Goal: Obtain resource: Download file/media

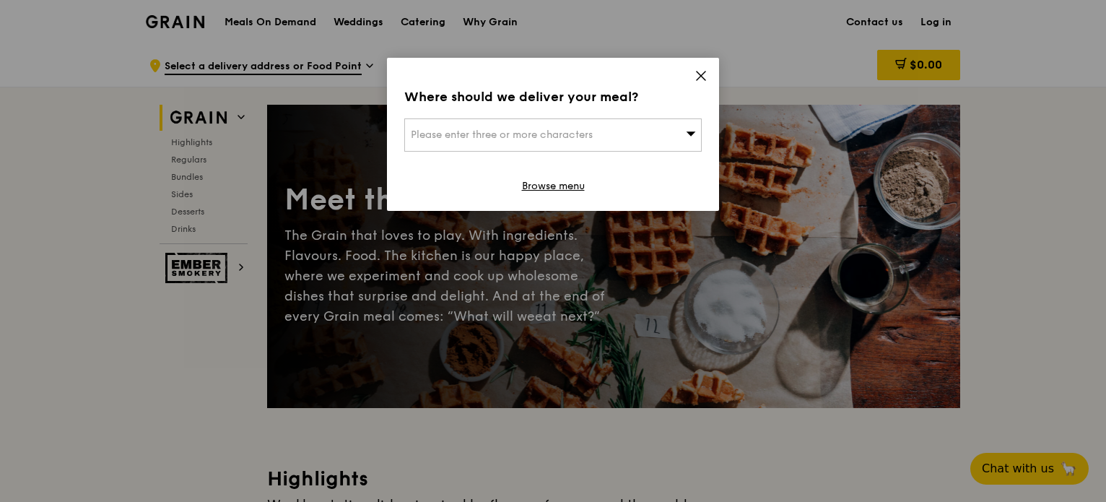
click at [697, 69] on icon at bounding box center [700, 75] width 13 height 13
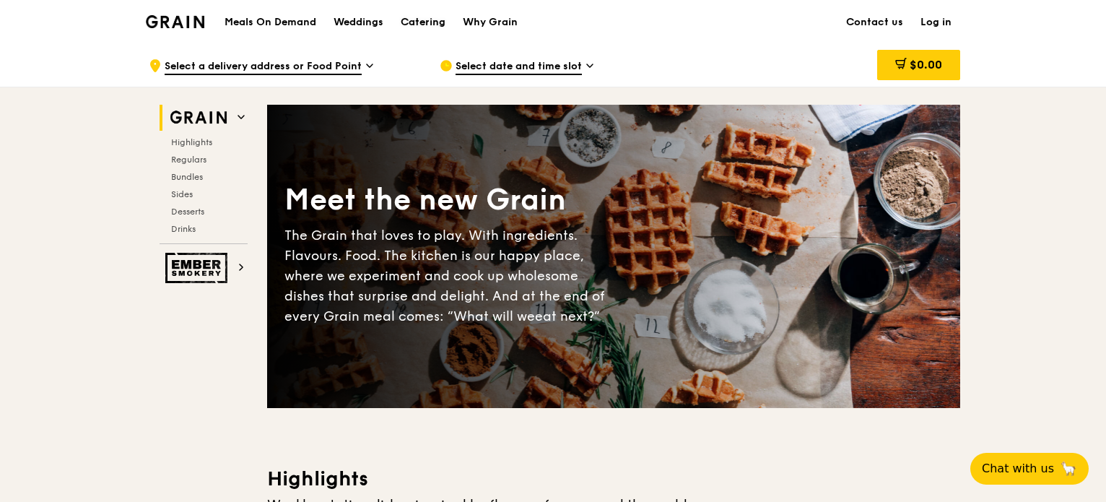
click at [403, 17] on div "Catering" at bounding box center [423, 22] width 45 height 43
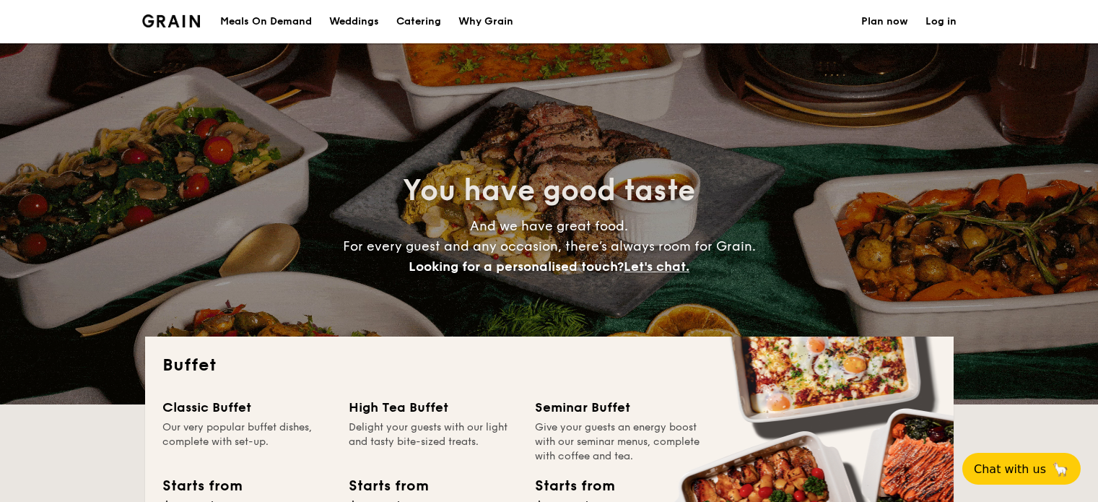
select select
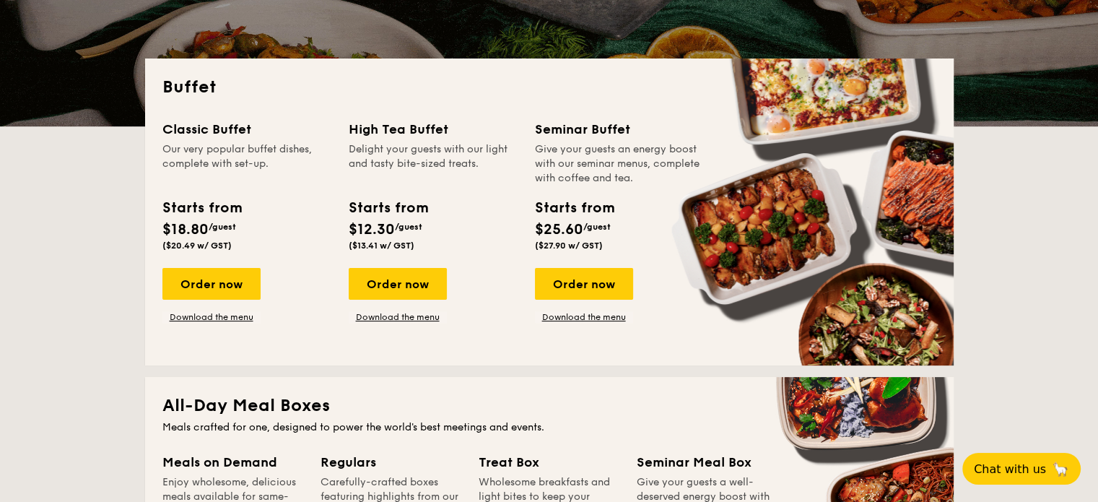
scroll to position [289, 0]
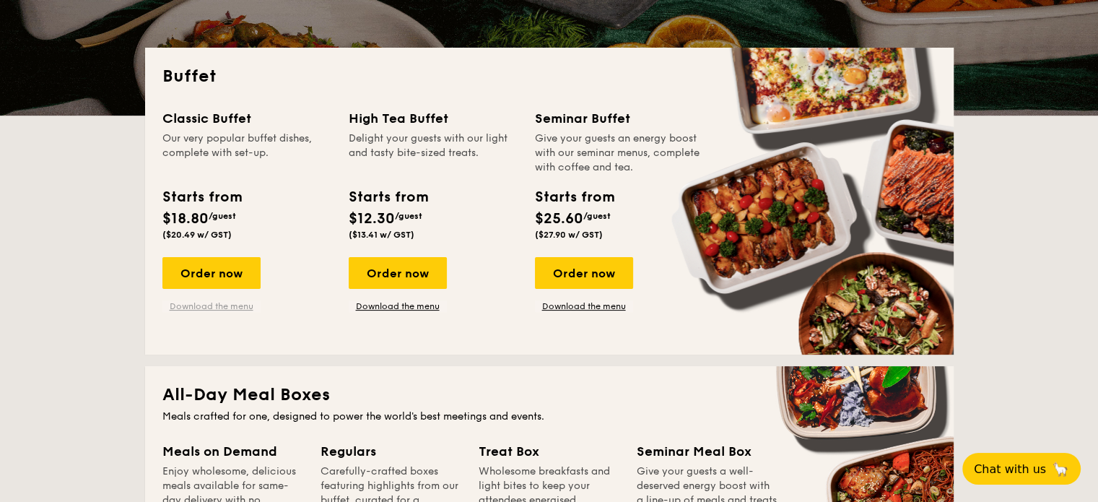
click at [212, 308] on link "Download the menu" at bounding box center [211, 306] width 98 height 12
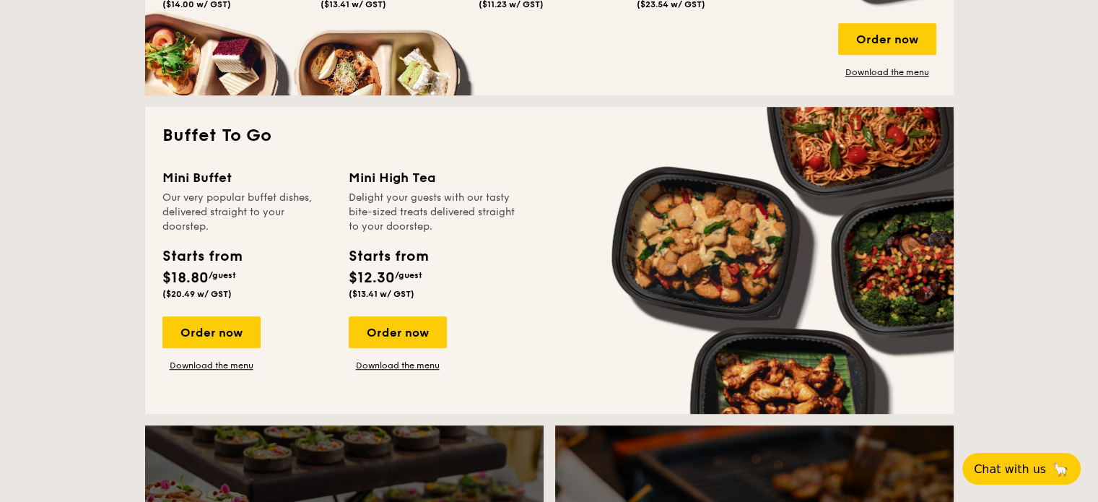
scroll to position [1299, 0]
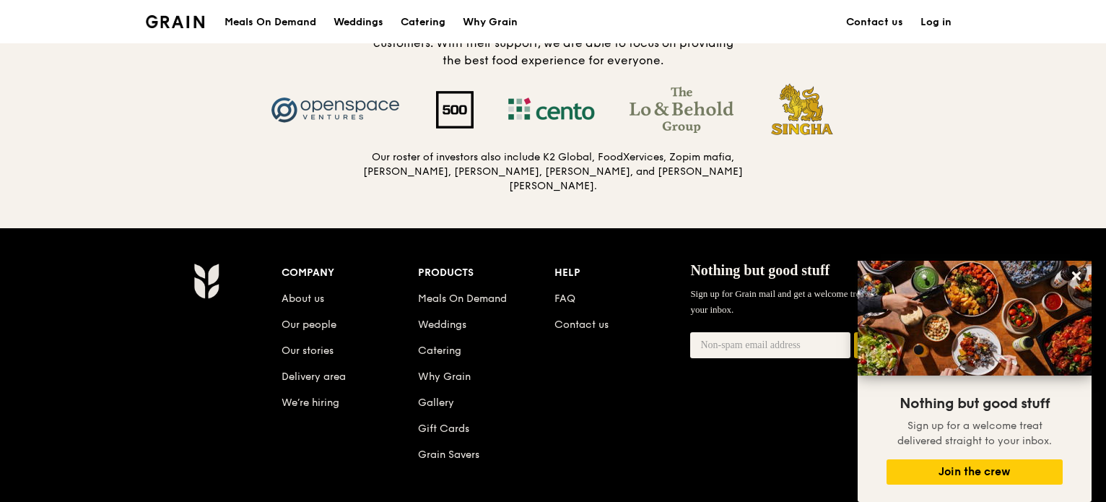
scroll to position [1648, 0]
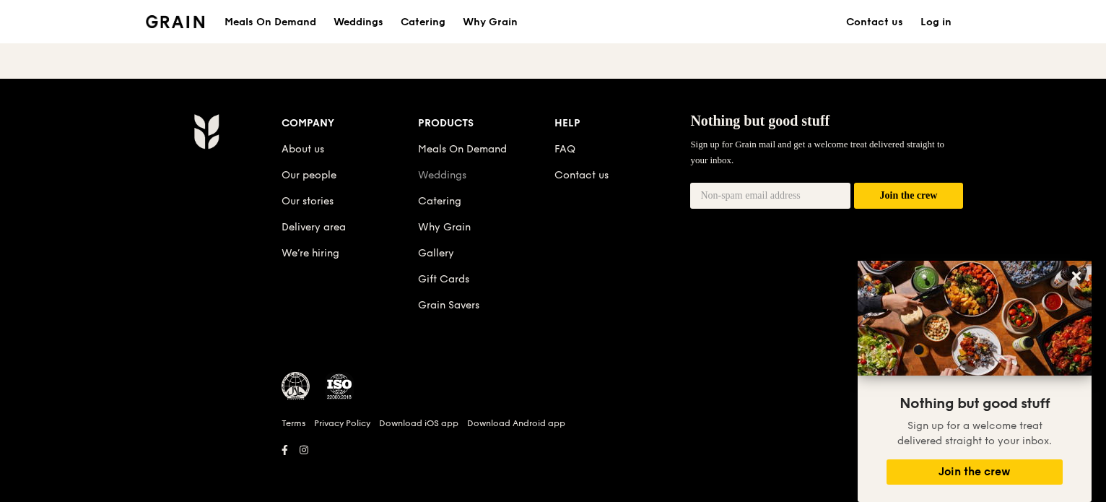
click at [440, 172] on link "Weddings" at bounding box center [442, 175] width 48 height 12
